Goal: Task Accomplishment & Management: Manage account settings

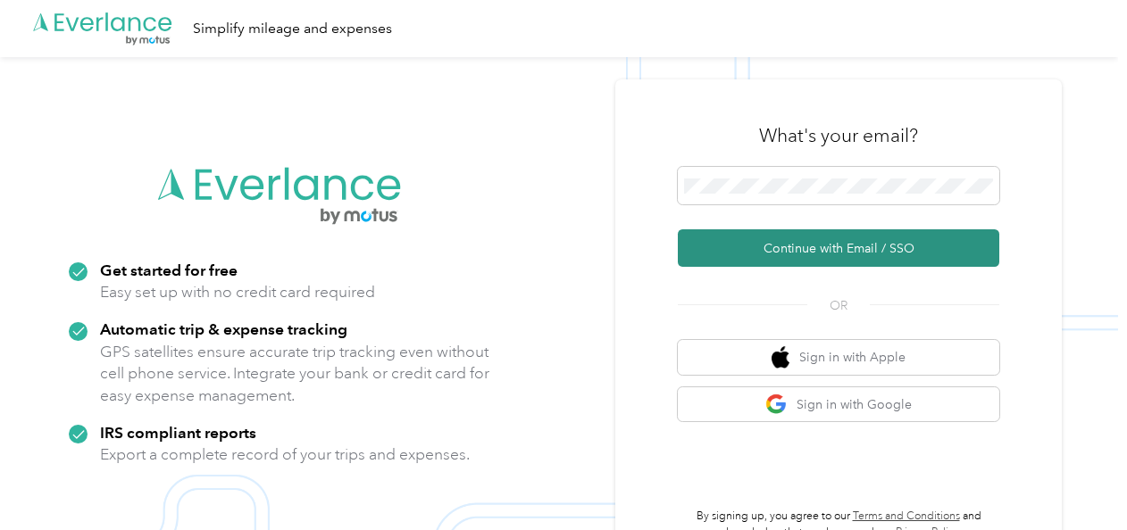
click at [820, 259] on button "Continue with Email / SSO" at bounding box center [838, 247] width 321 height 37
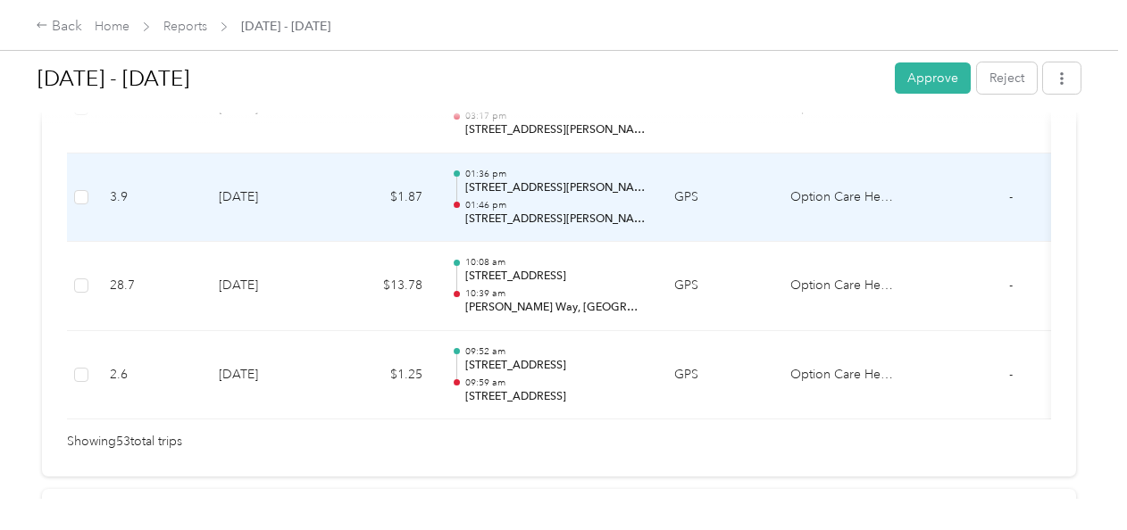
scroll to position [4931, 0]
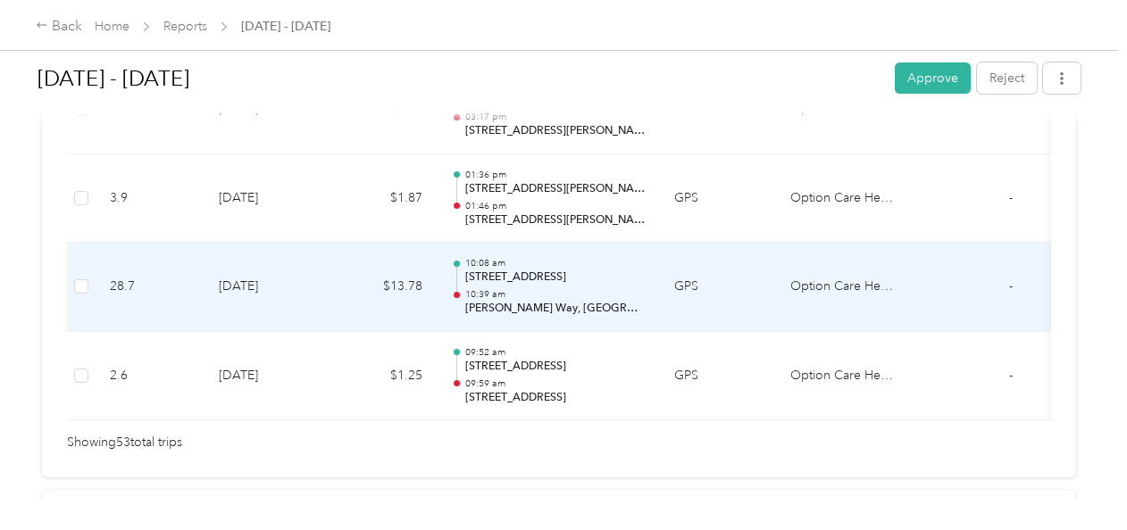
click at [517, 288] on p "10:39 am" at bounding box center [555, 294] width 180 height 12
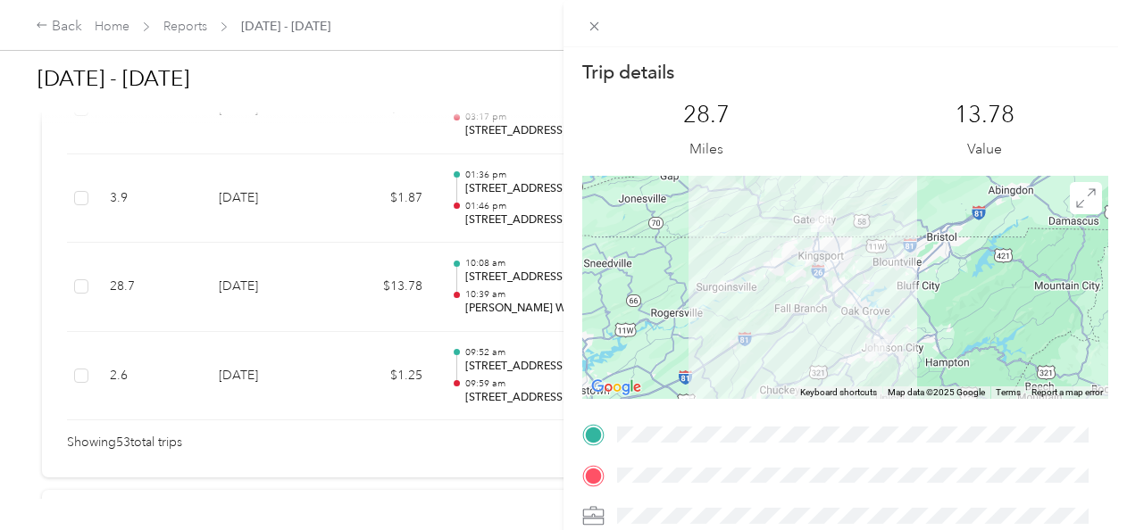
click at [346, 312] on div "Trip details This trip cannot be edited because it is either under review, appr…" at bounding box center [563, 265] width 1127 height 530
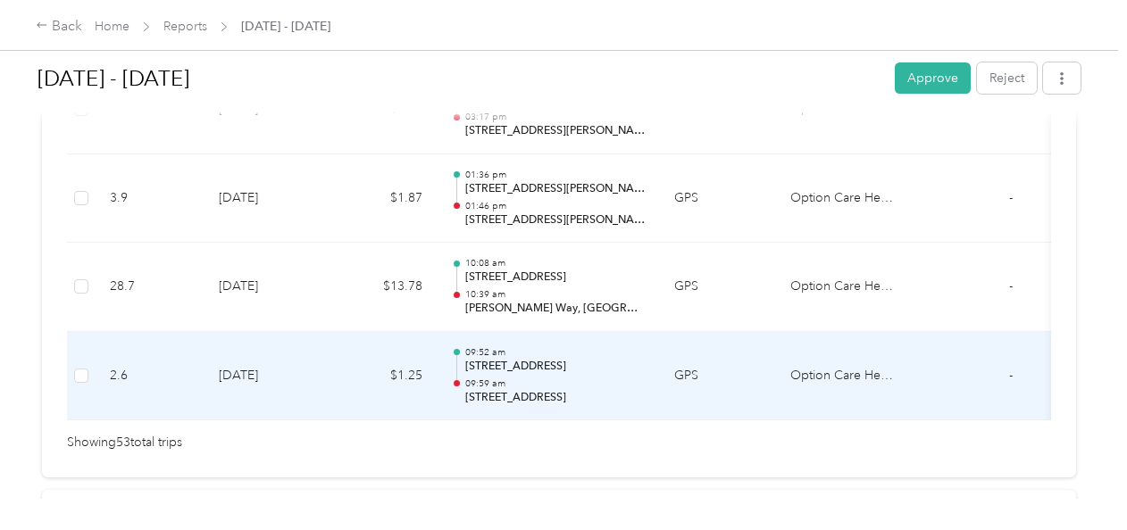
click at [518, 378] on p "09:59 am" at bounding box center [555, 384] width 180 height 12
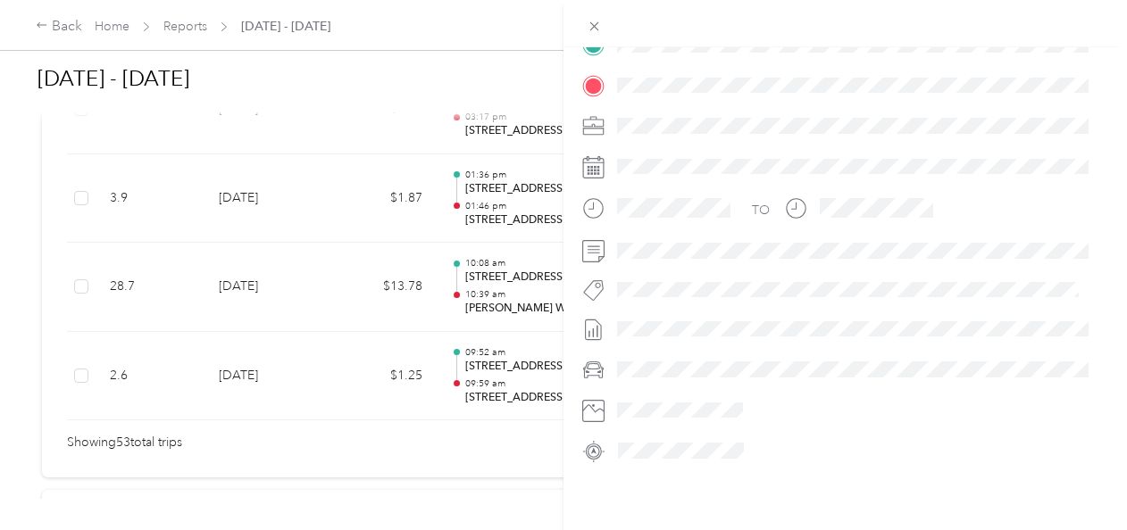
scroll to position [0, 0]
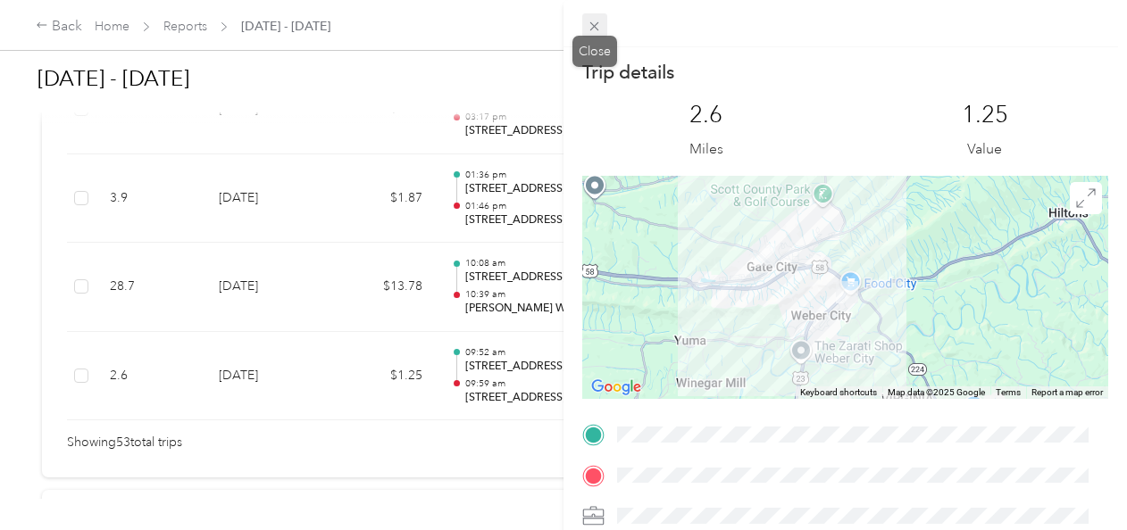
click at [595, 22] on icon at bounding box center [594, 26] width 15 height 15
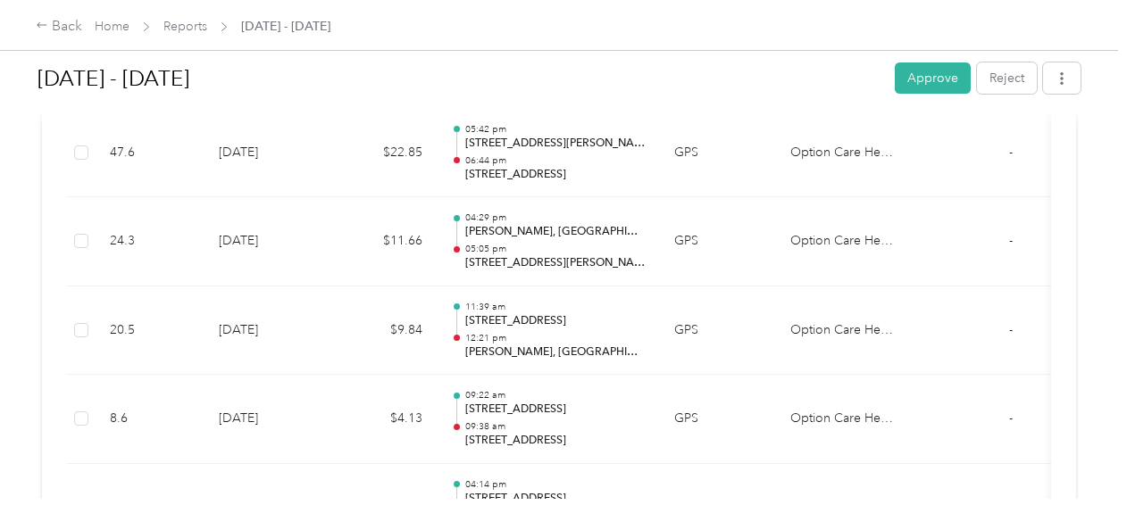
scroll to position [529, 0]
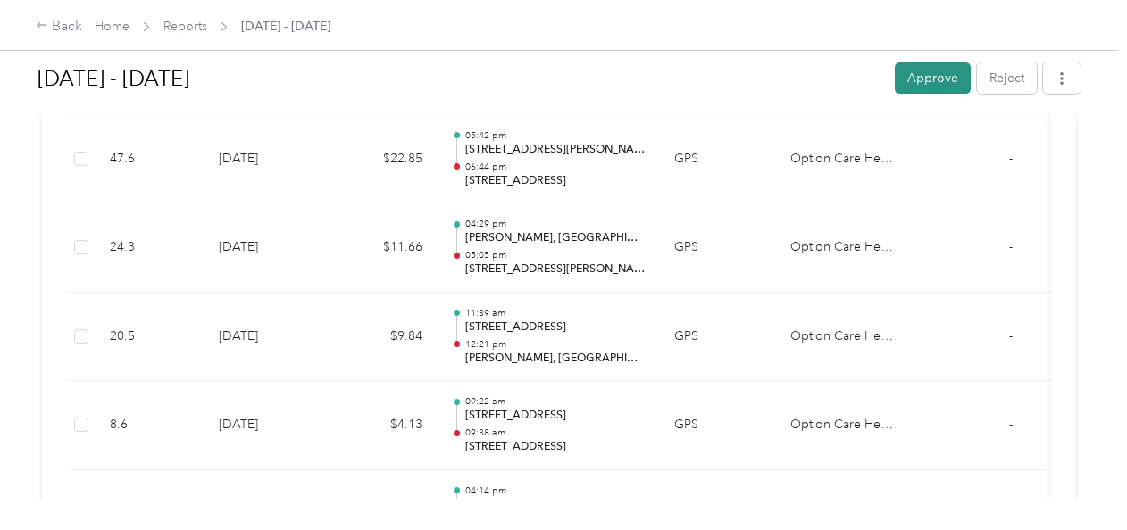
click at [920, 72] on button "Approve" at bounding box center [933, 77] width 76 height 31
click at [920, 72] on div "Approve Reject" at bounding box center [988, 77] width 186 height 31
drag, startPoint x: 920, startPoint y: 72, endPoint x: 834, endPoint y: 115, distance: 96.6
click at [834, 115] on div at bounding box center [558, 117] width 1043 height 19
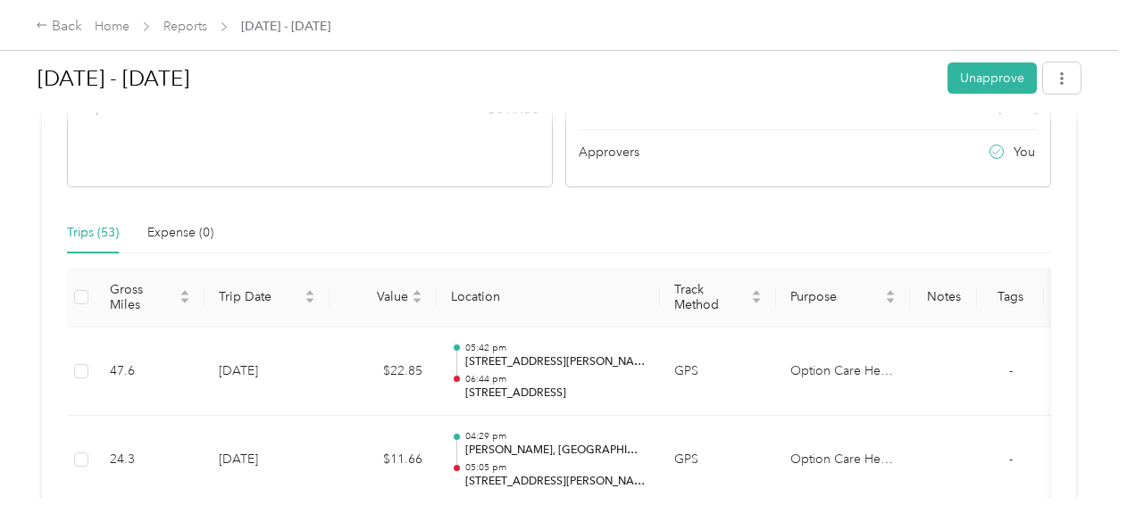
scroll to position [0, 0]
